Goal: Navigation & Orientation: Find specific page/section

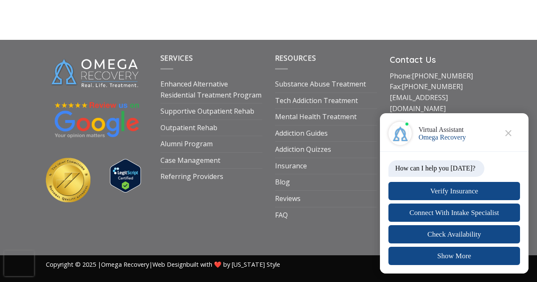
scroll to position [5070, 0]
click at [292, 193] on link "Reviews" at bounding box center [287, 199] width 25 height 16
click at [191, 103] on link "Enhanced Alternative Residential Treatment Program" at bounding box center [211, 89] width 102 height 27
